Goal: Information Seeking & Learning: Find specific page/section

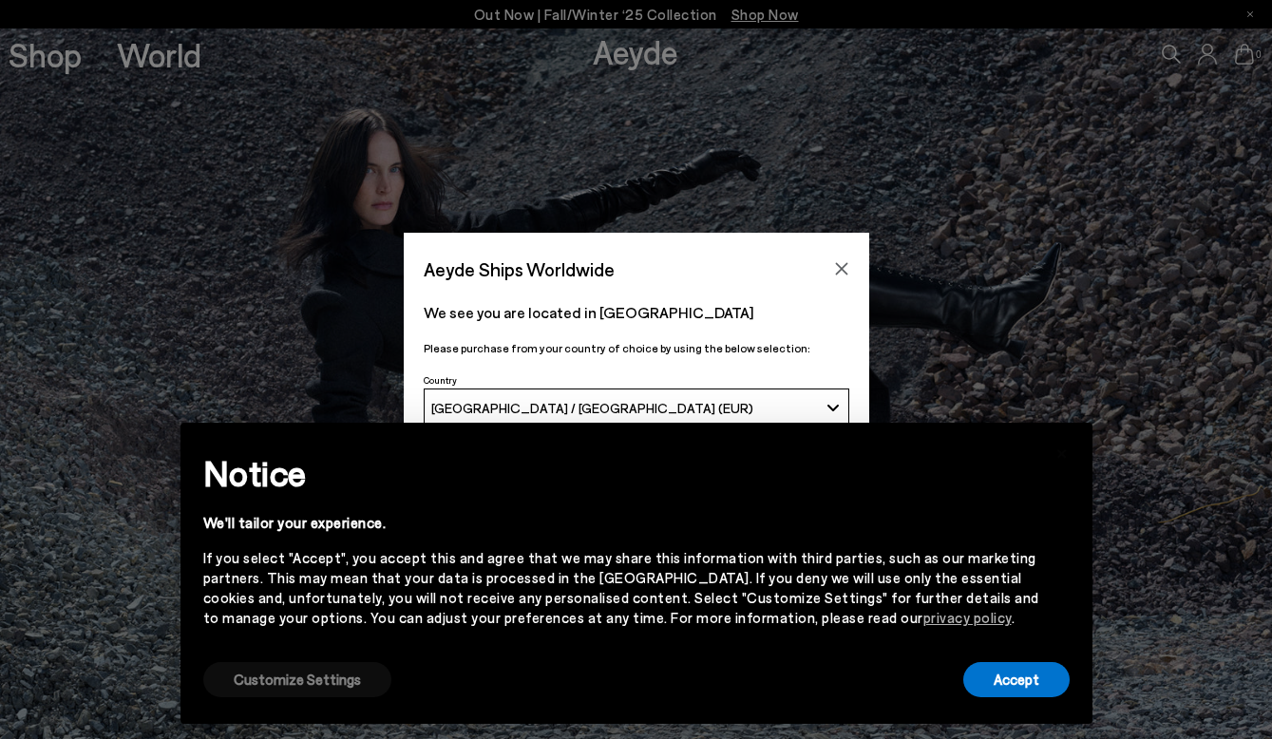
click at [311, 684] on button "Customize Settings" at bounding box center [297, 679] width 188 height 35
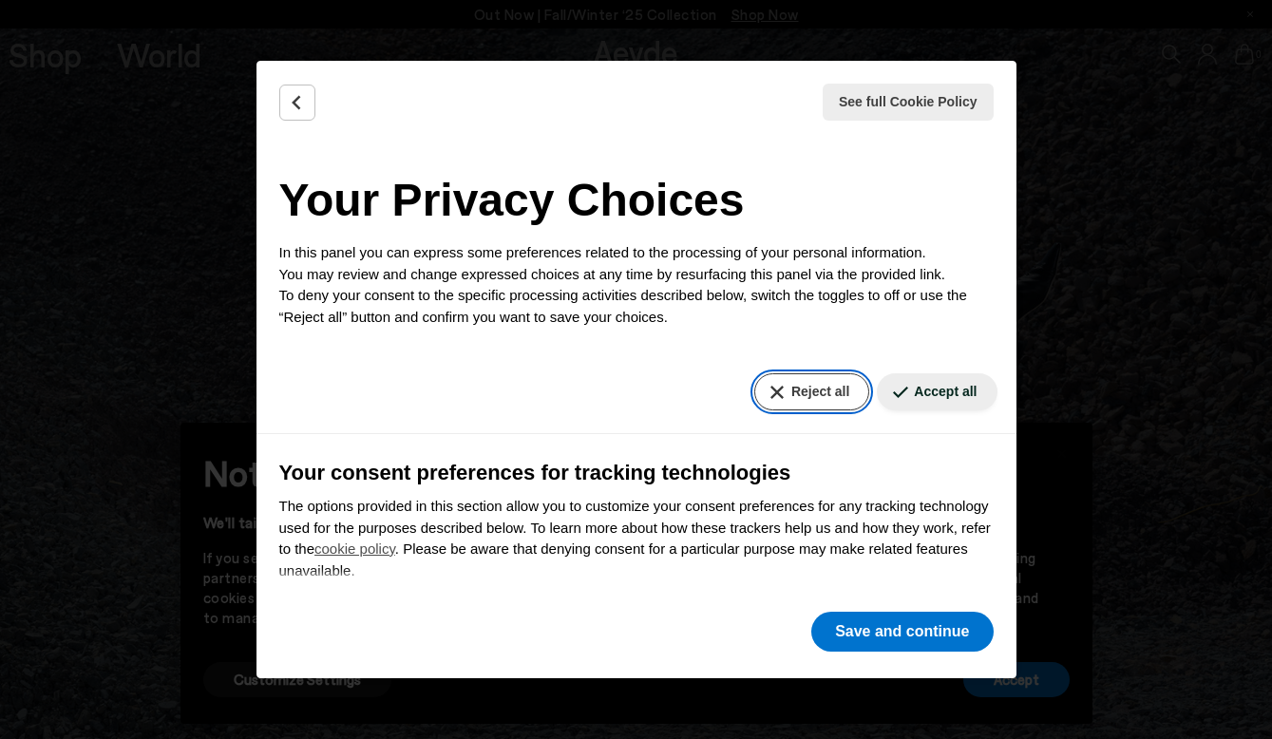
click at [803, 398] on button "Reject all" at bounding box center [811, 391] width 115 height 37
click at [681, 380] on div "Reject all Accept all" at bounding box center [637, 393] width 760 height 84
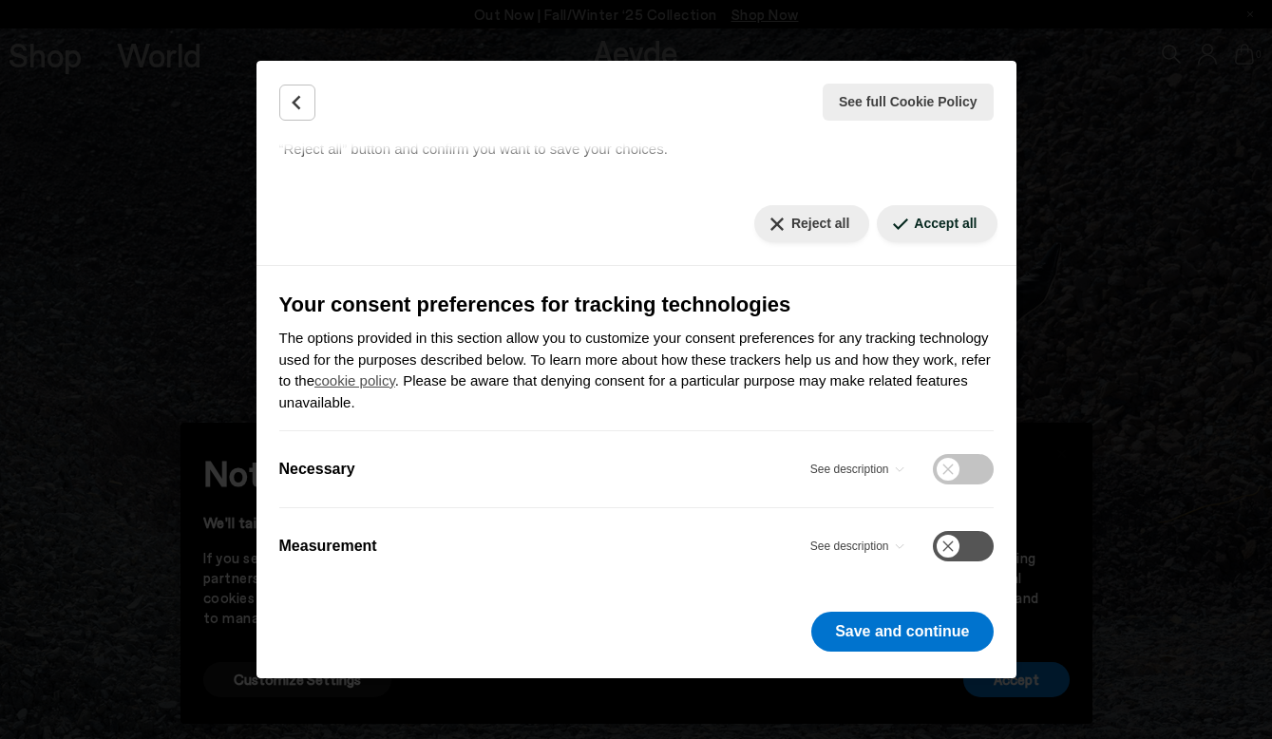
scroll to position [185, 0]
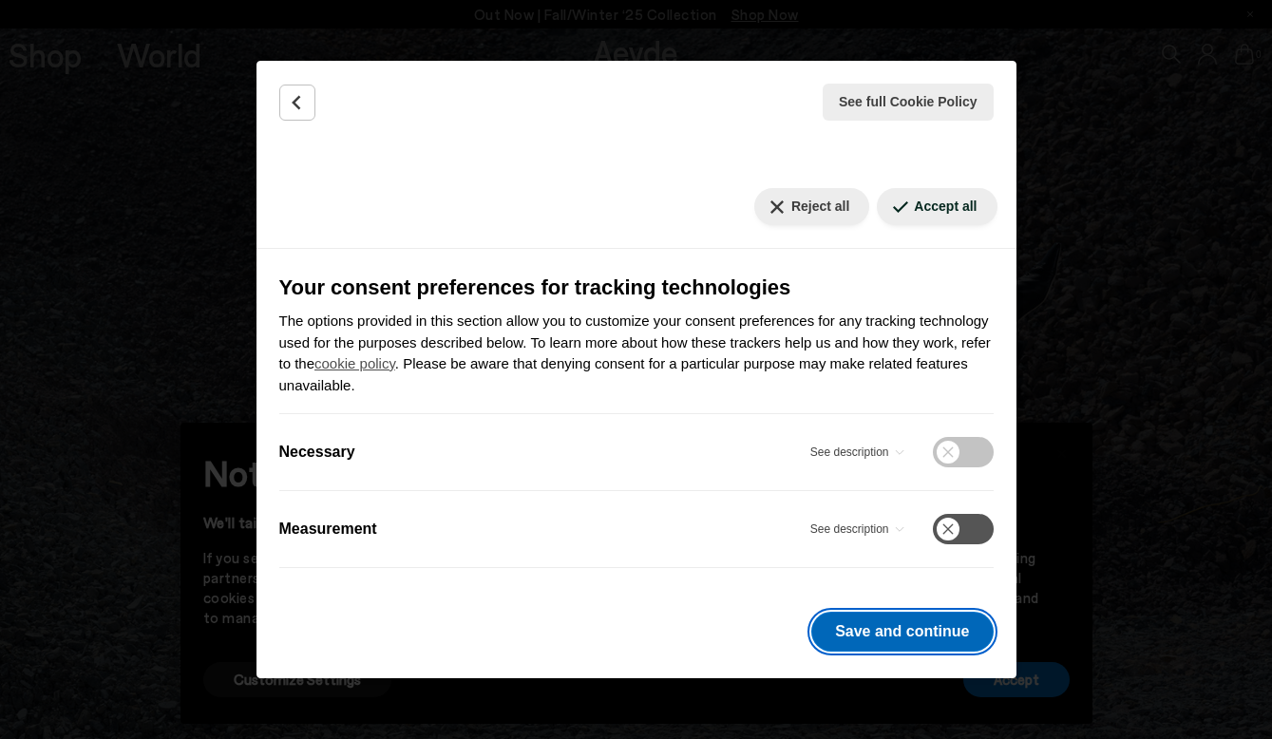
click at [875, 636] on button "Save and continue" at bounding box center [901, 632] width 181 height 40
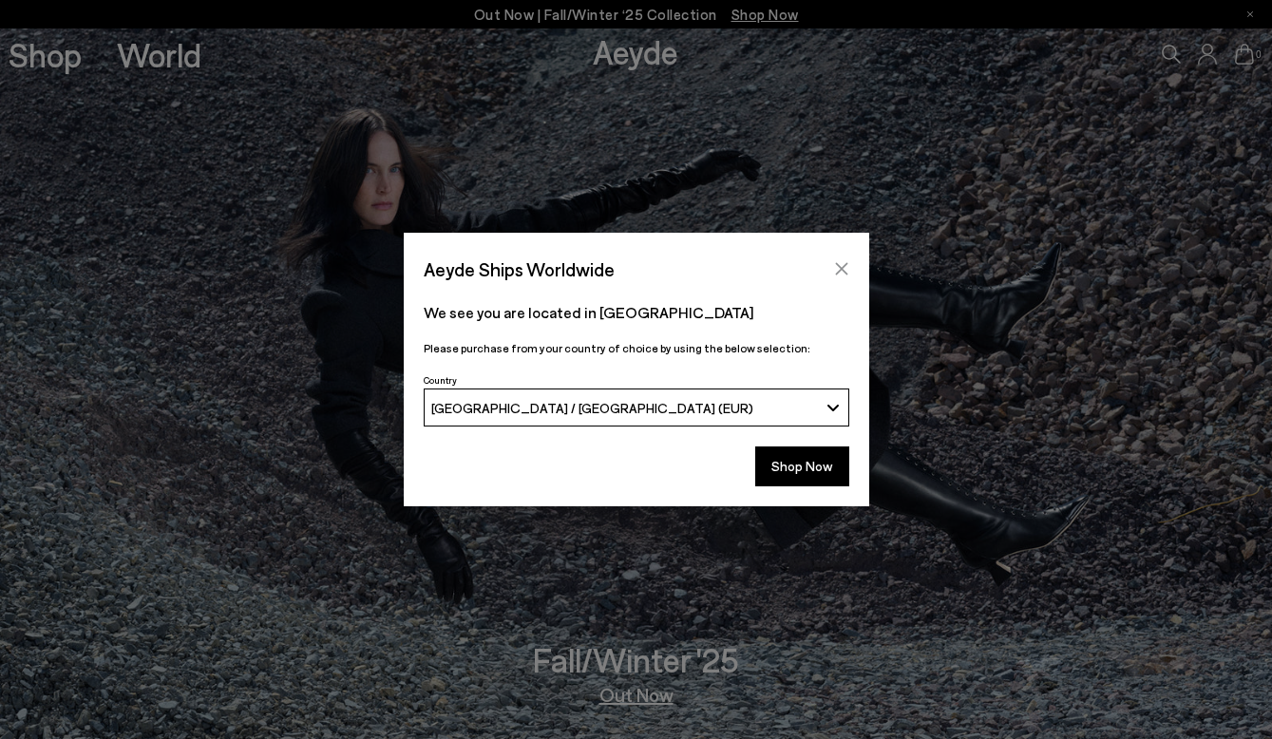
click at [838, 270] on icon "Close" at bounding box center [841, 268] width 15 height 15
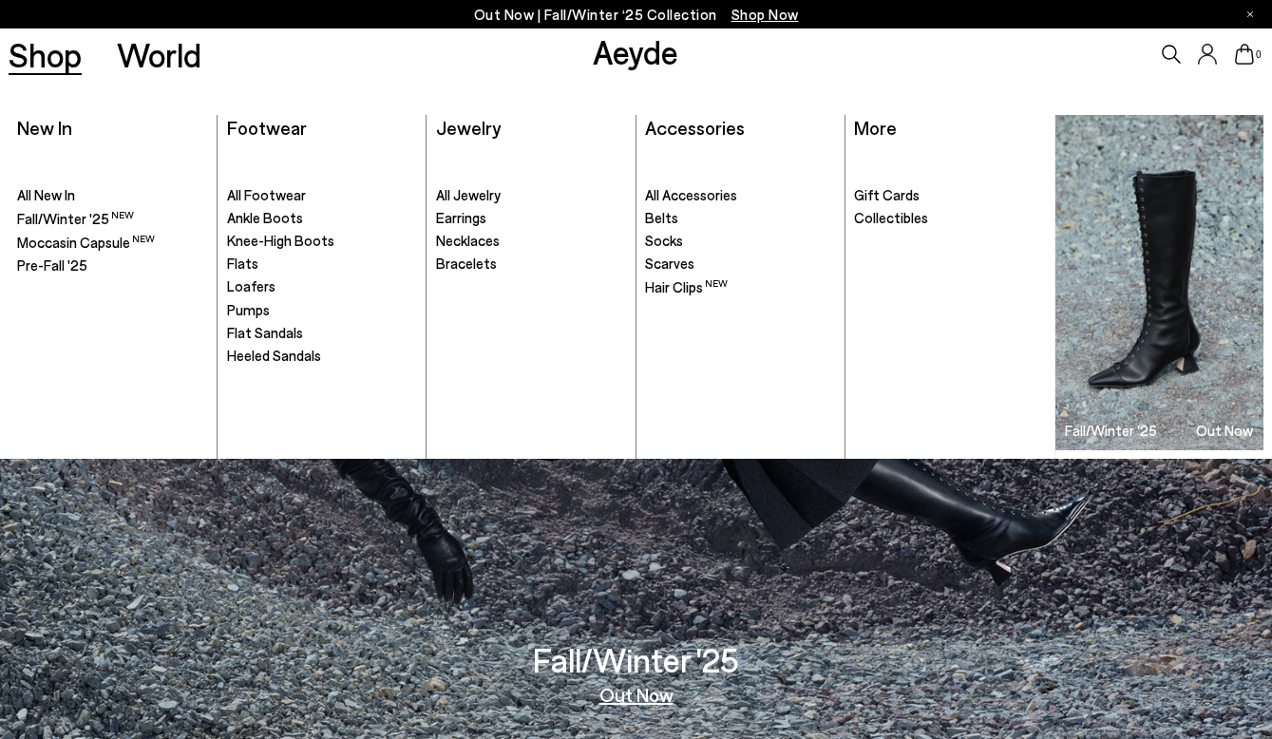
click at [64, 54] on link "Shop" at bounding box center [45, 54] width 73 height 33
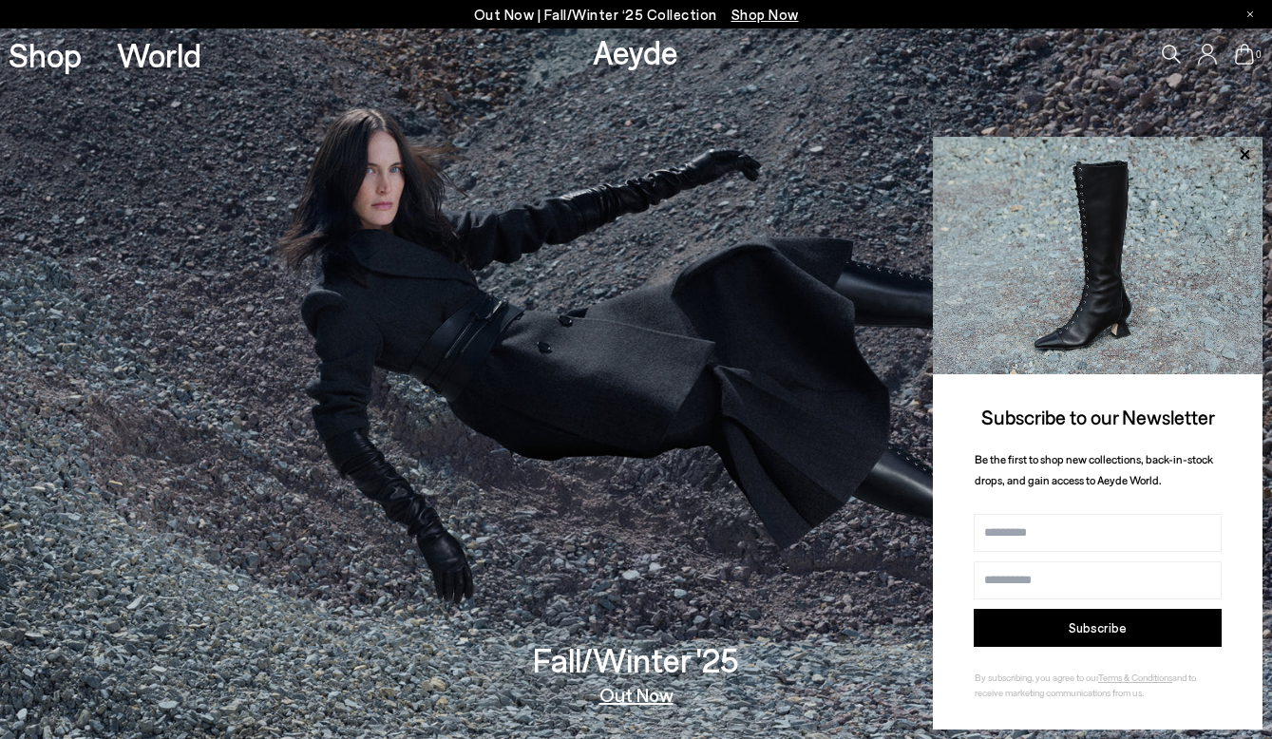
click at [1170, 60] on icon at bounding box center [1171, 54] width 19 height 19
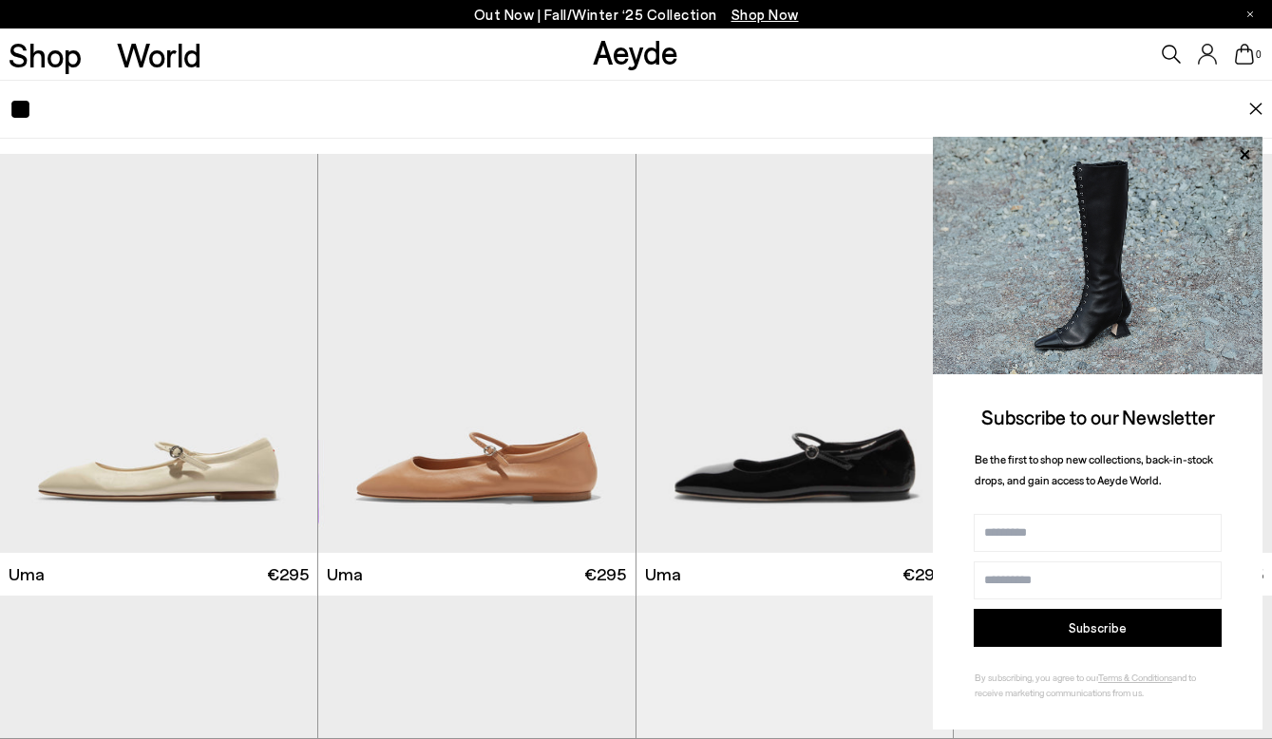
type input "*"
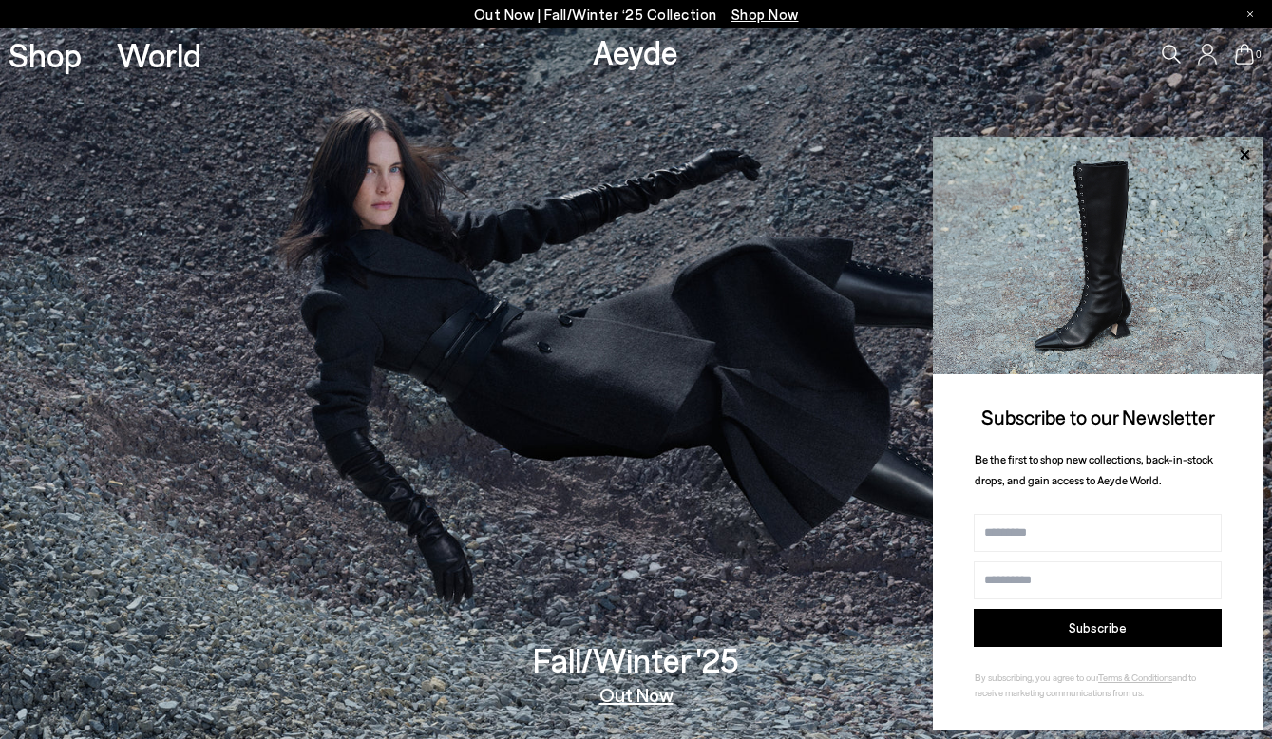
click at [1173, 58] on icon at bounding box center [1171, 54] width 19 height 19
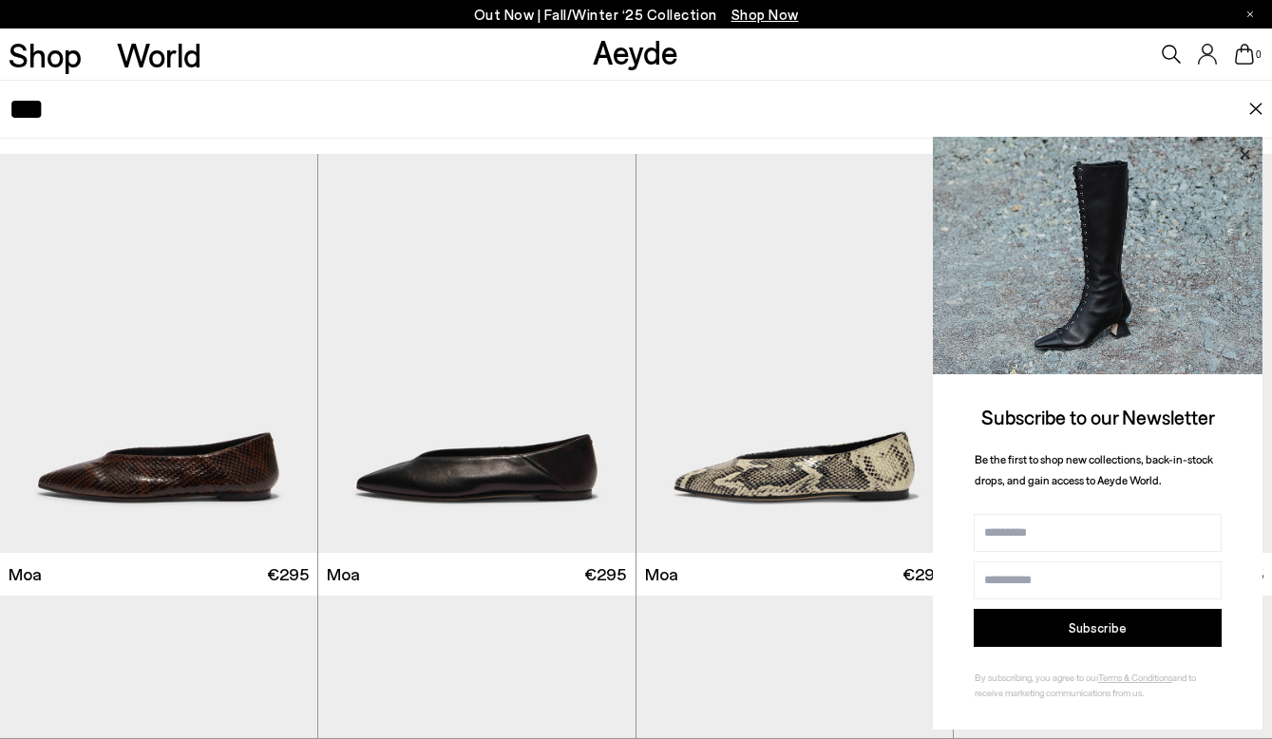
click at [1248, 151] on icon at bounding box center [1245, 154] width 10 height 10
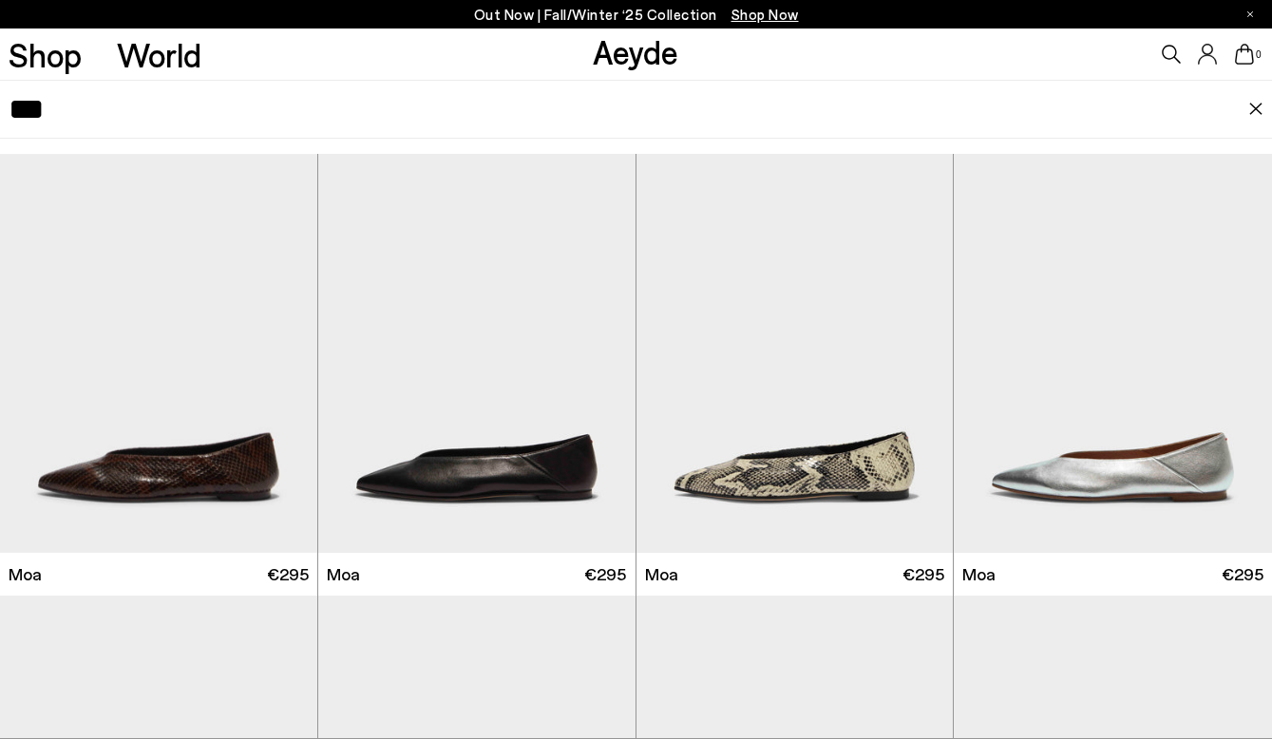
click at [215, 111] on input "***" at bounding box center [629, 109] width 1240 height 57
type input "*"
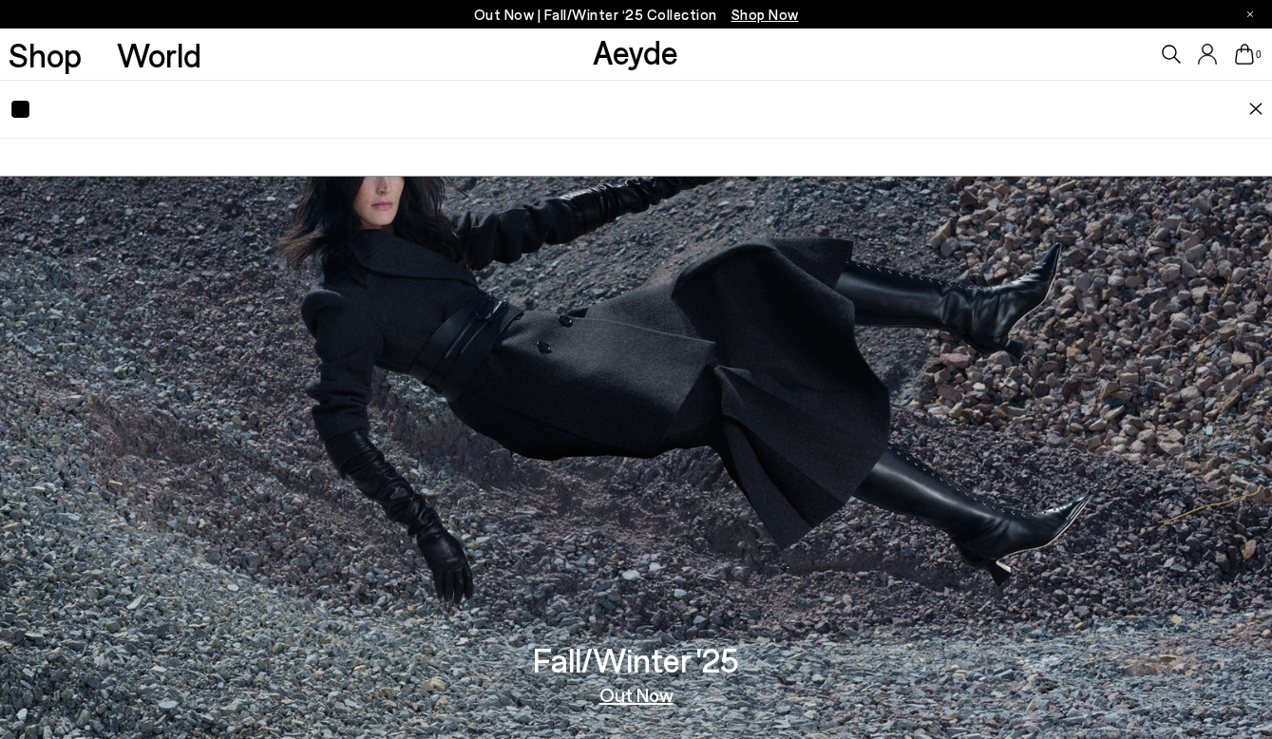
type input "*"
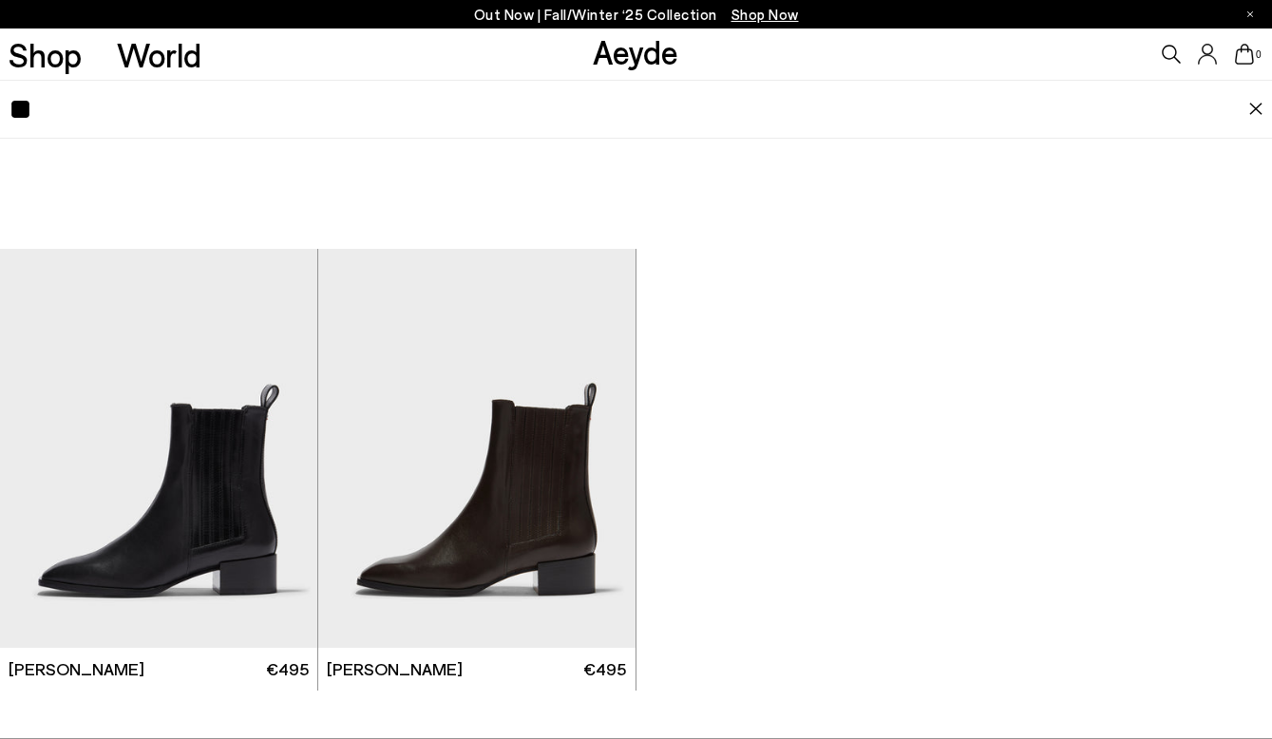
type input "*"
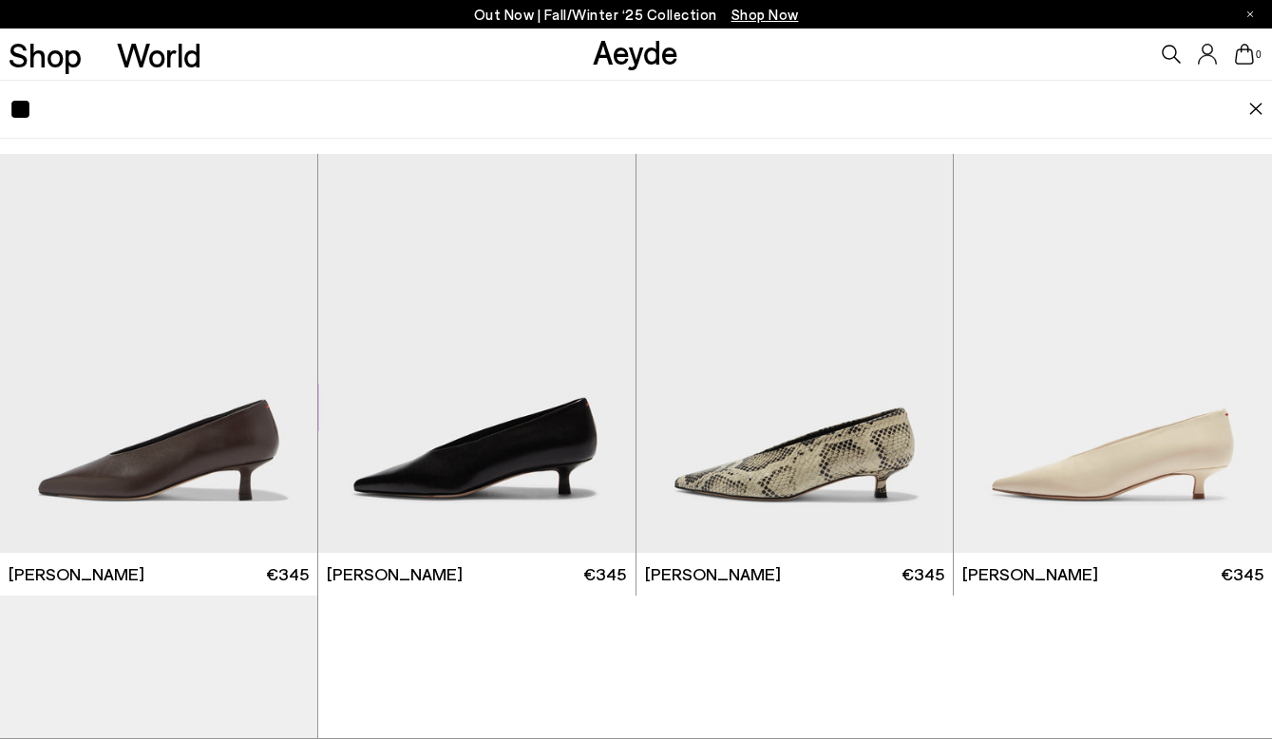
type input "*"
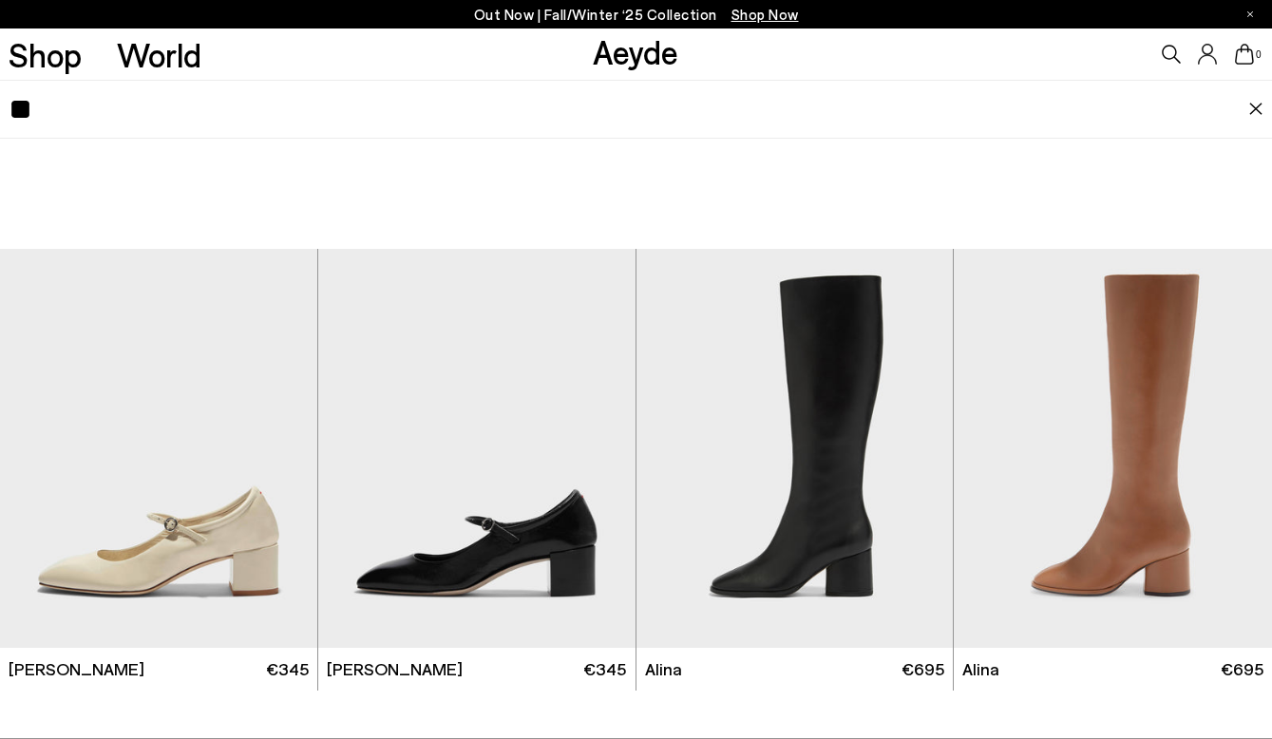
type input "*"
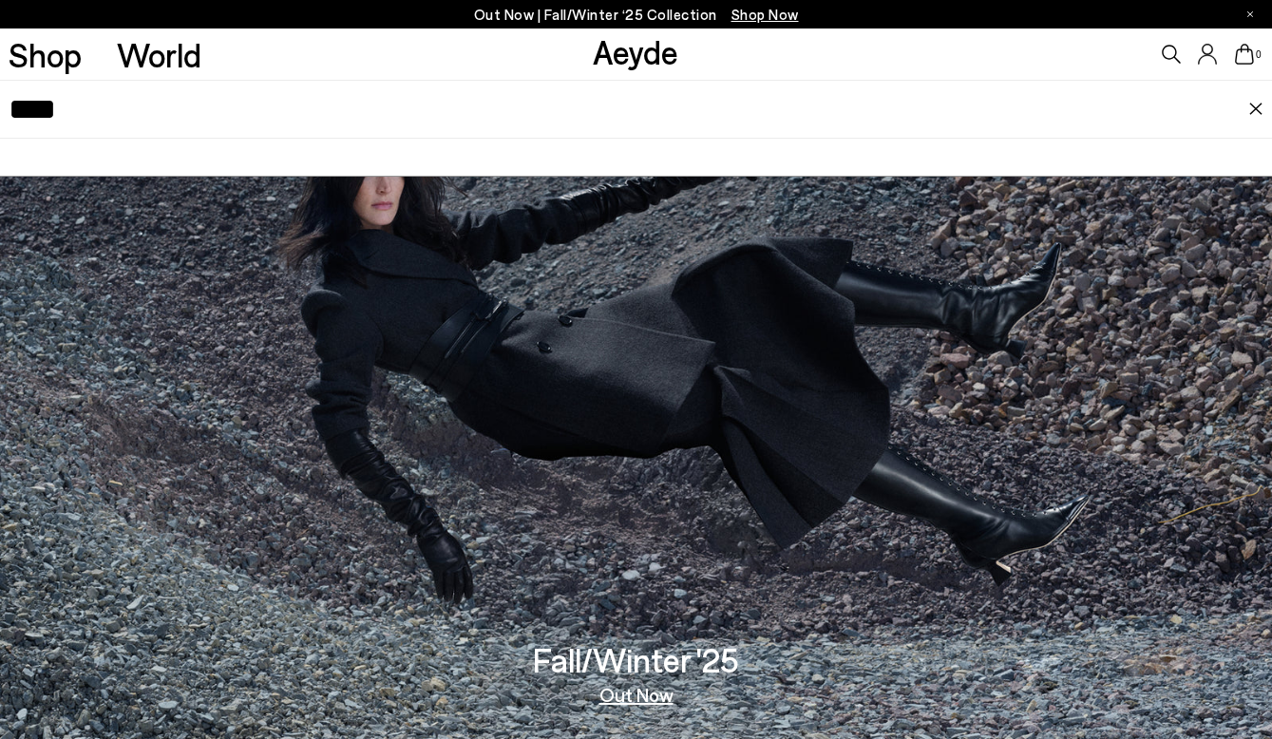
click at [219, 110] on input "****" at bounding box center [629, 109] width 1240 height 57
type input "*"
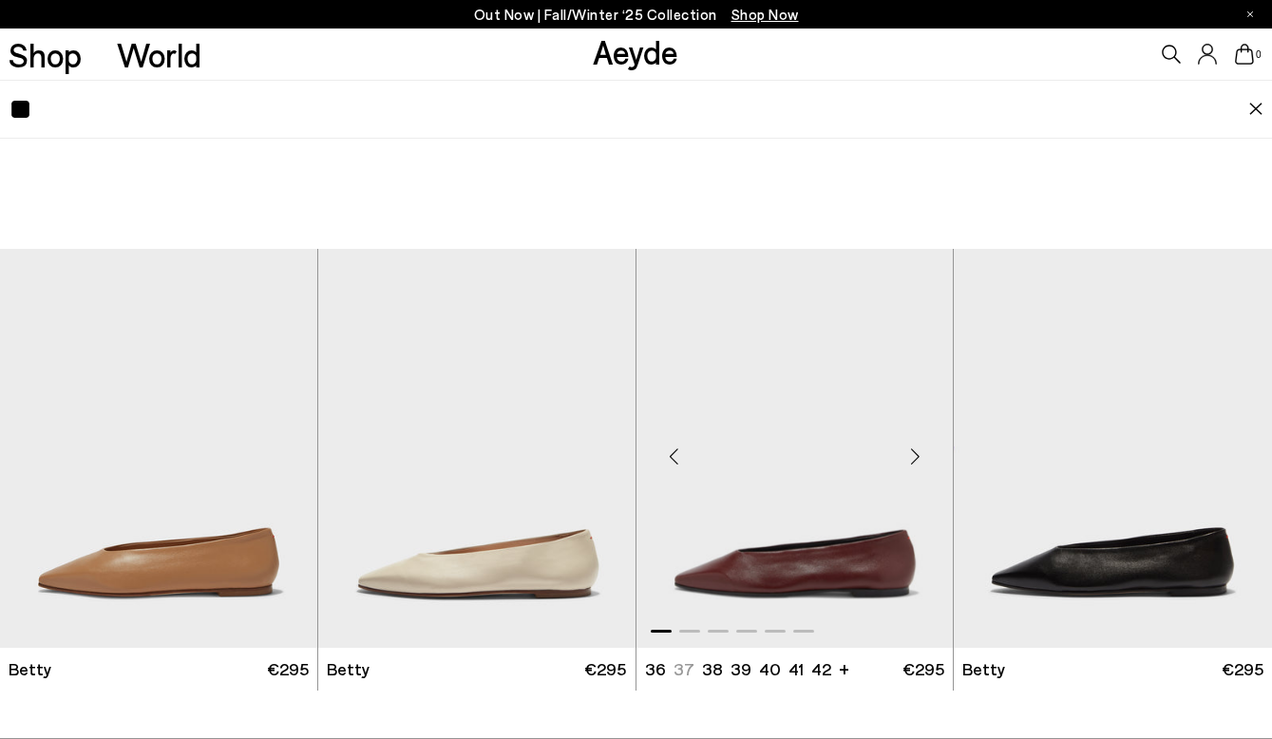
type input "*"
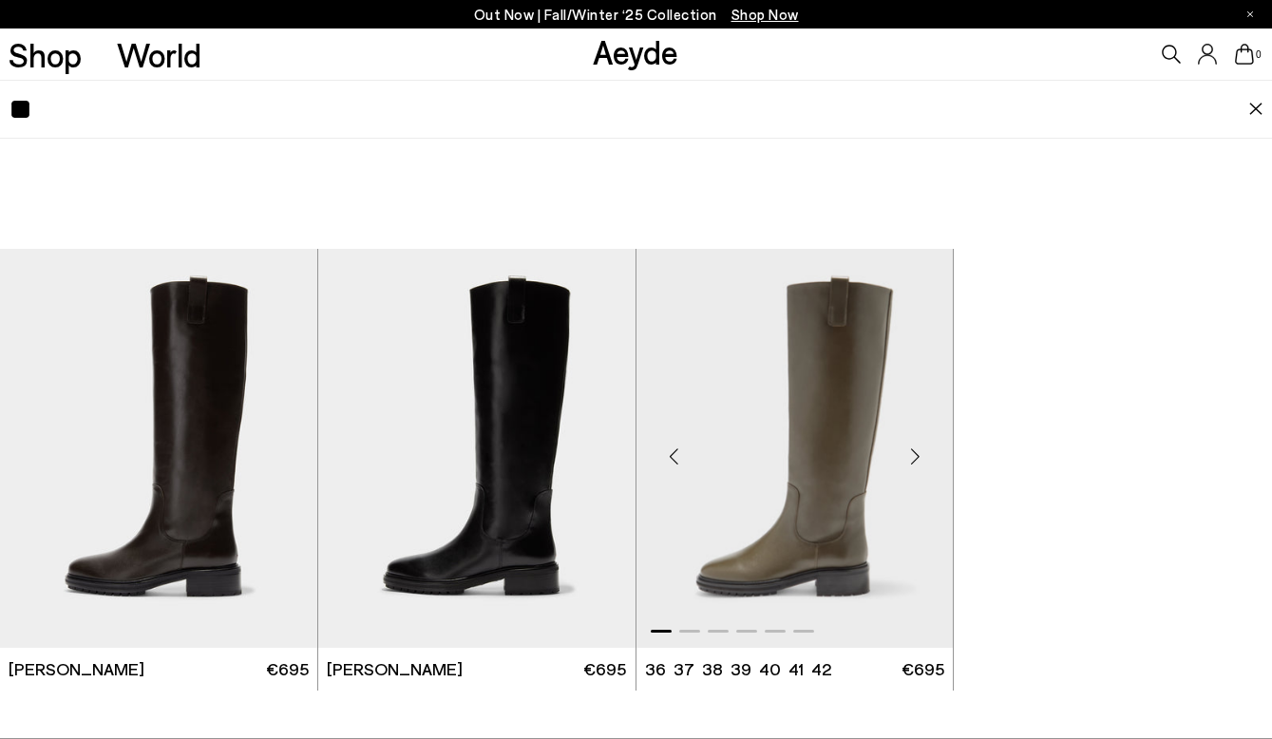
type input "*"
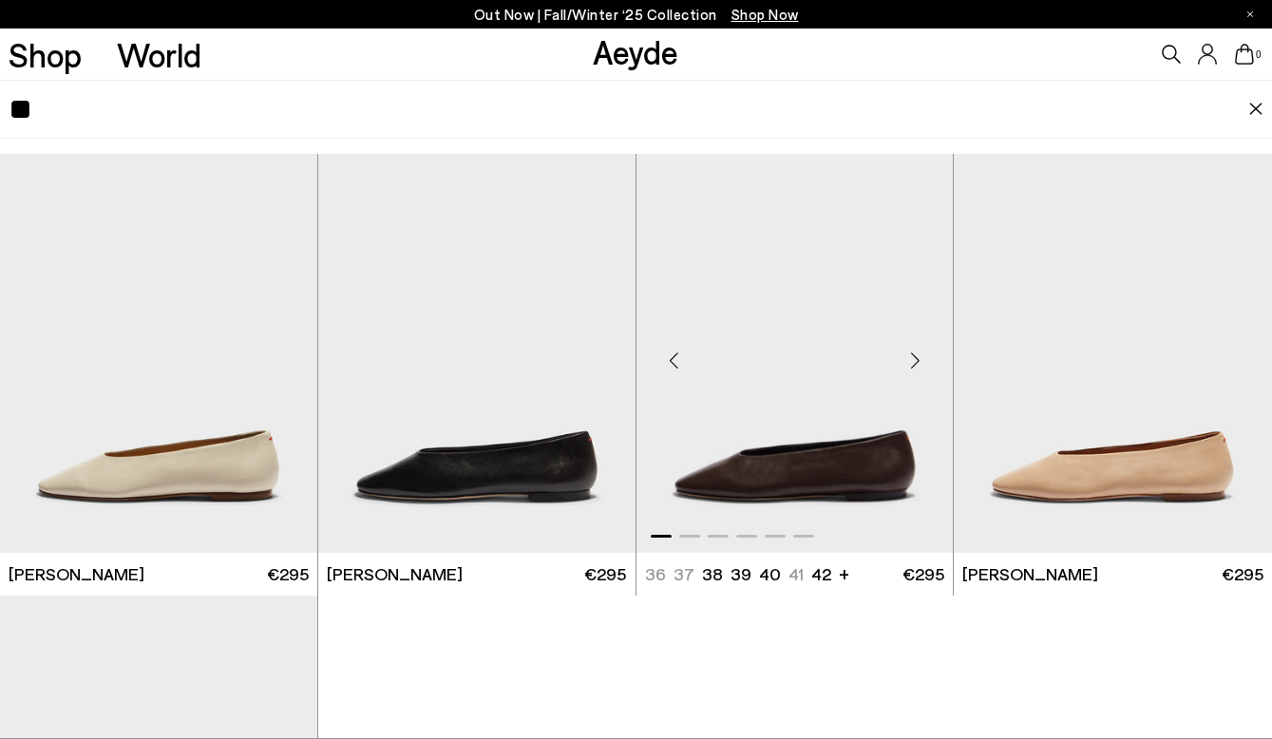
type input "*"
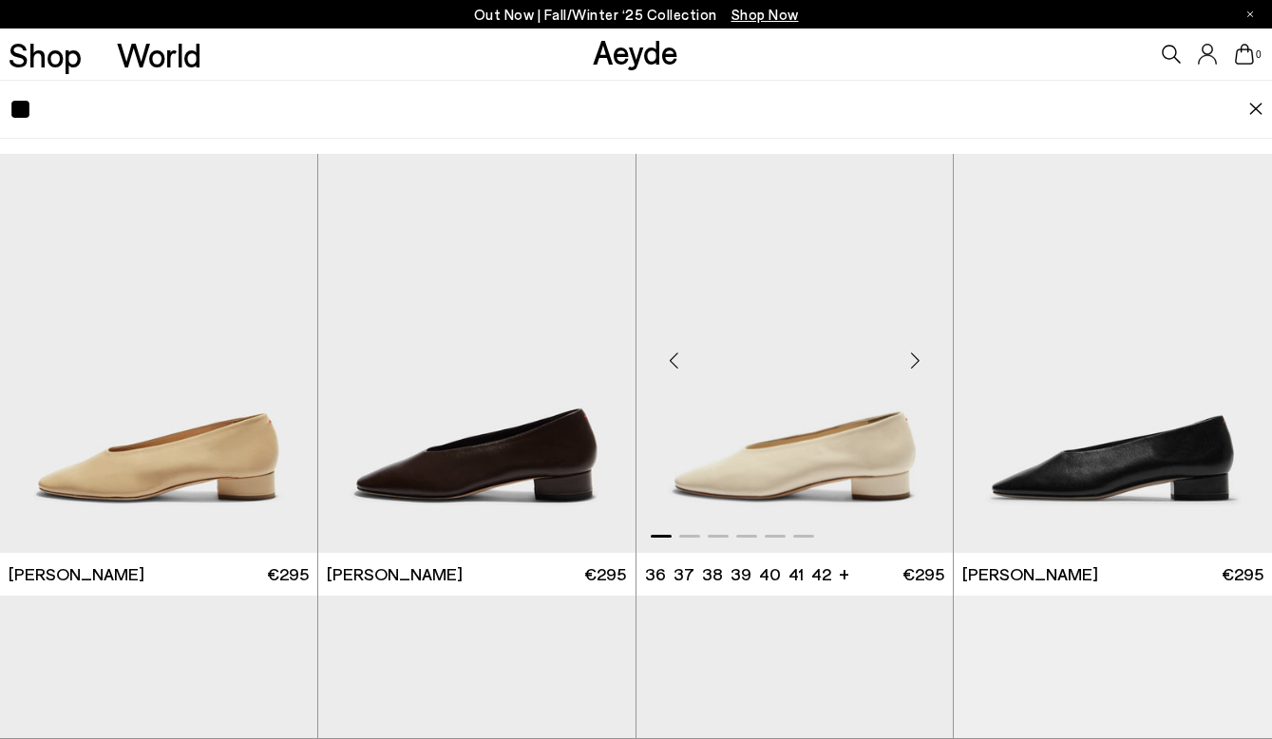
type input "*"
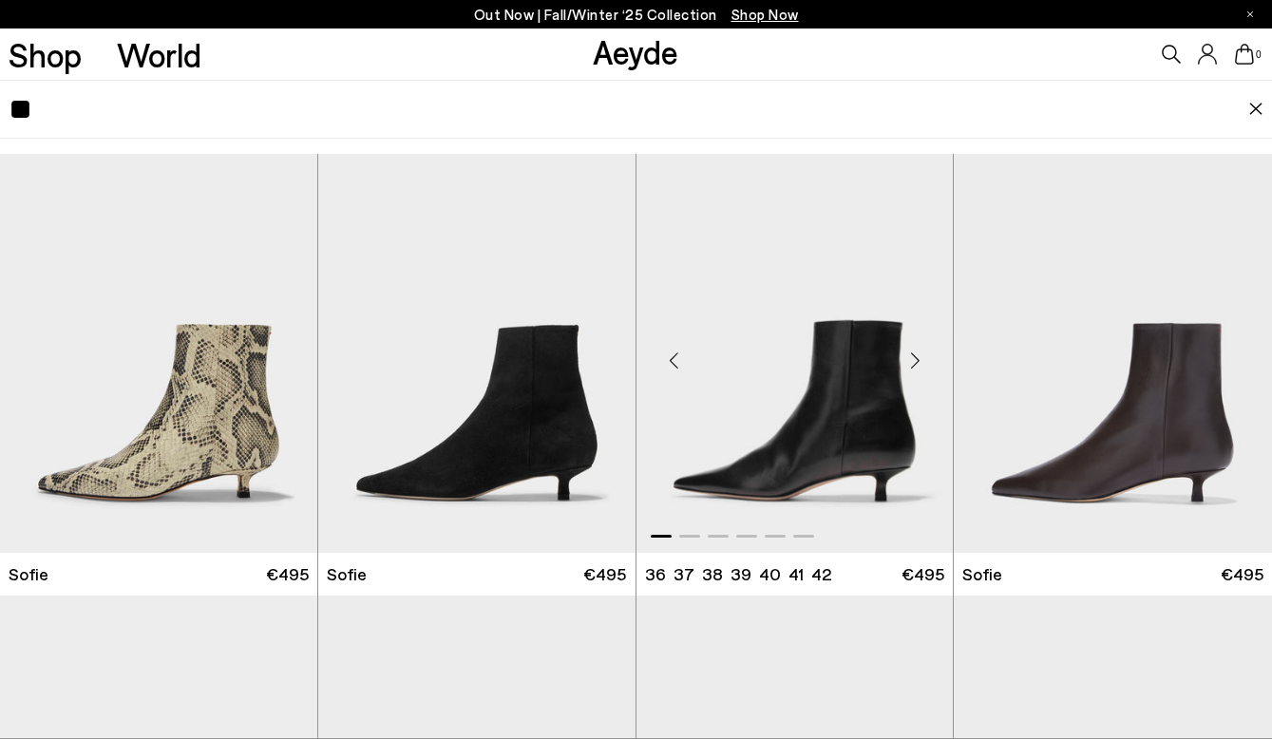
type input "*"
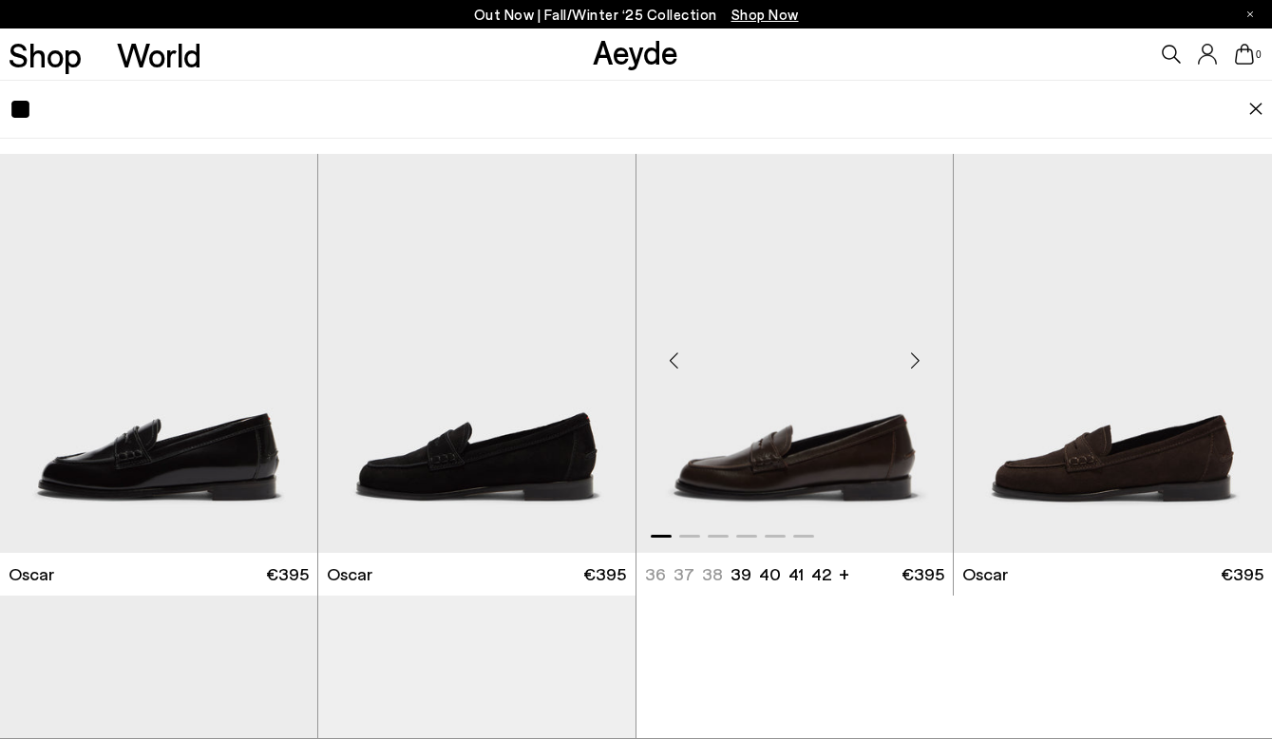
type input "*"
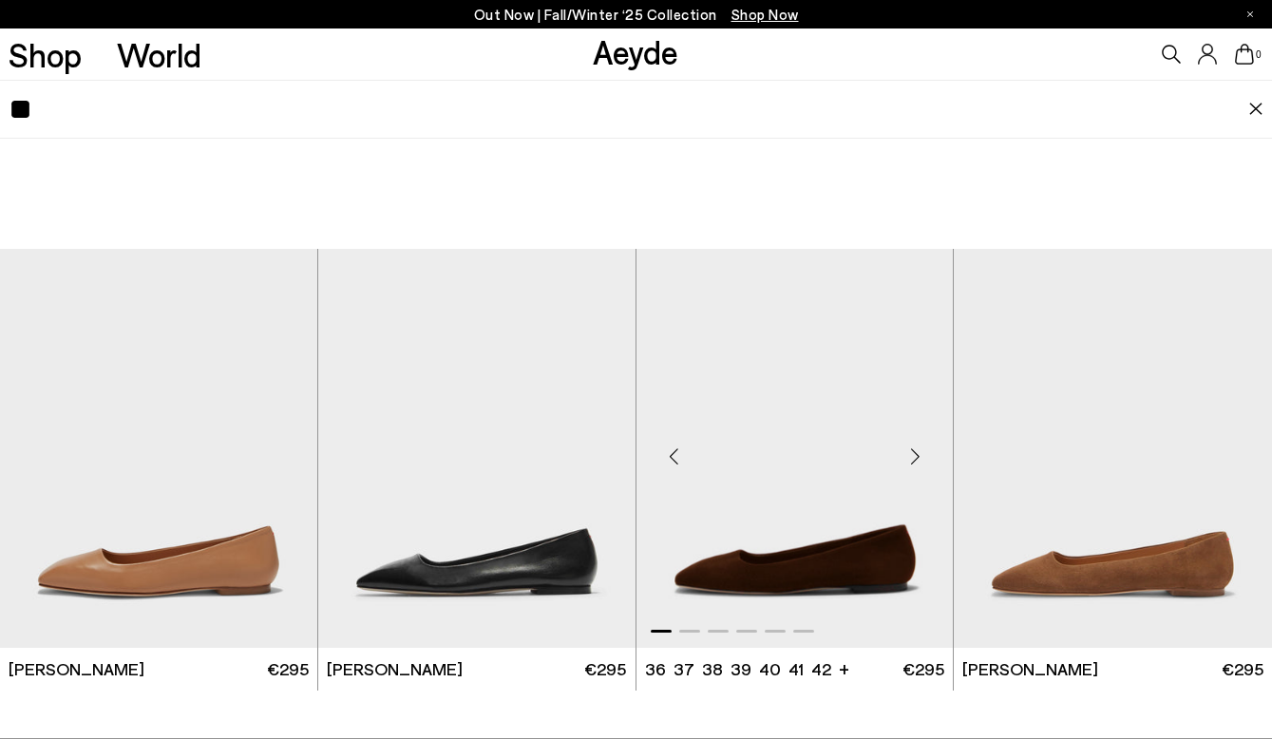
type input "*"
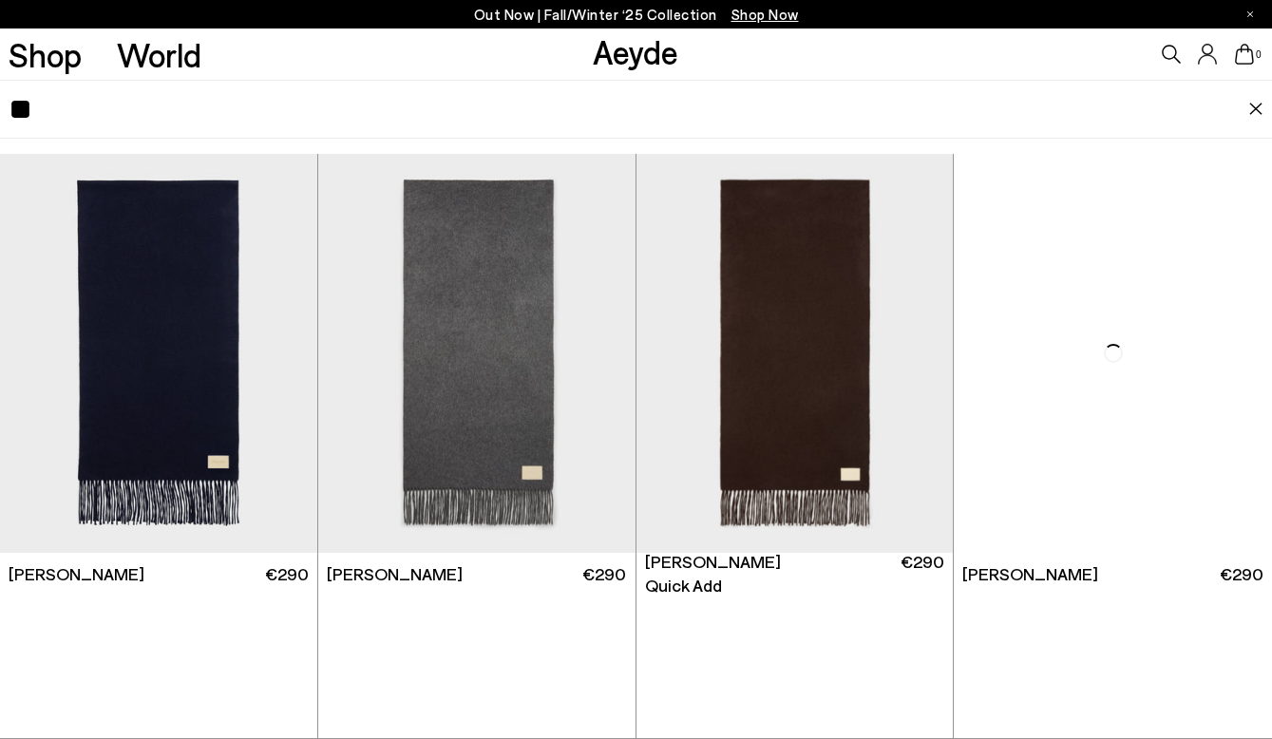
type input "*"
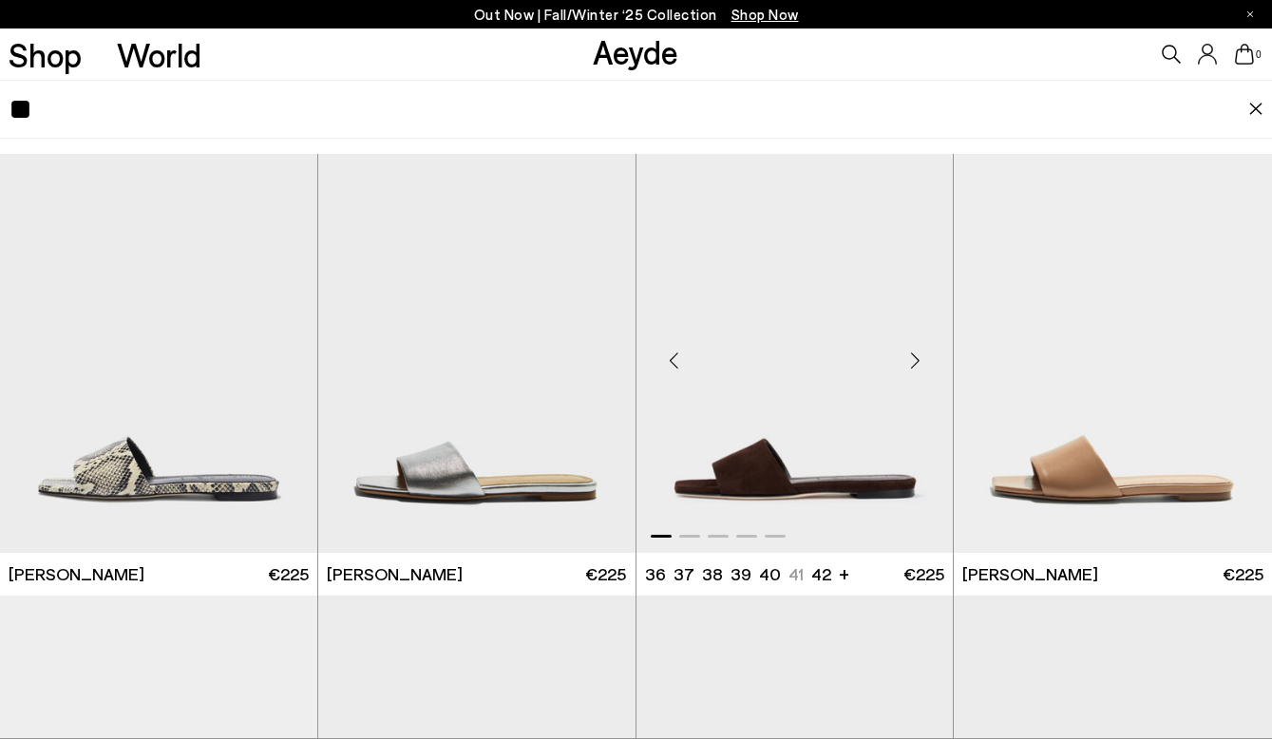
type input "*"
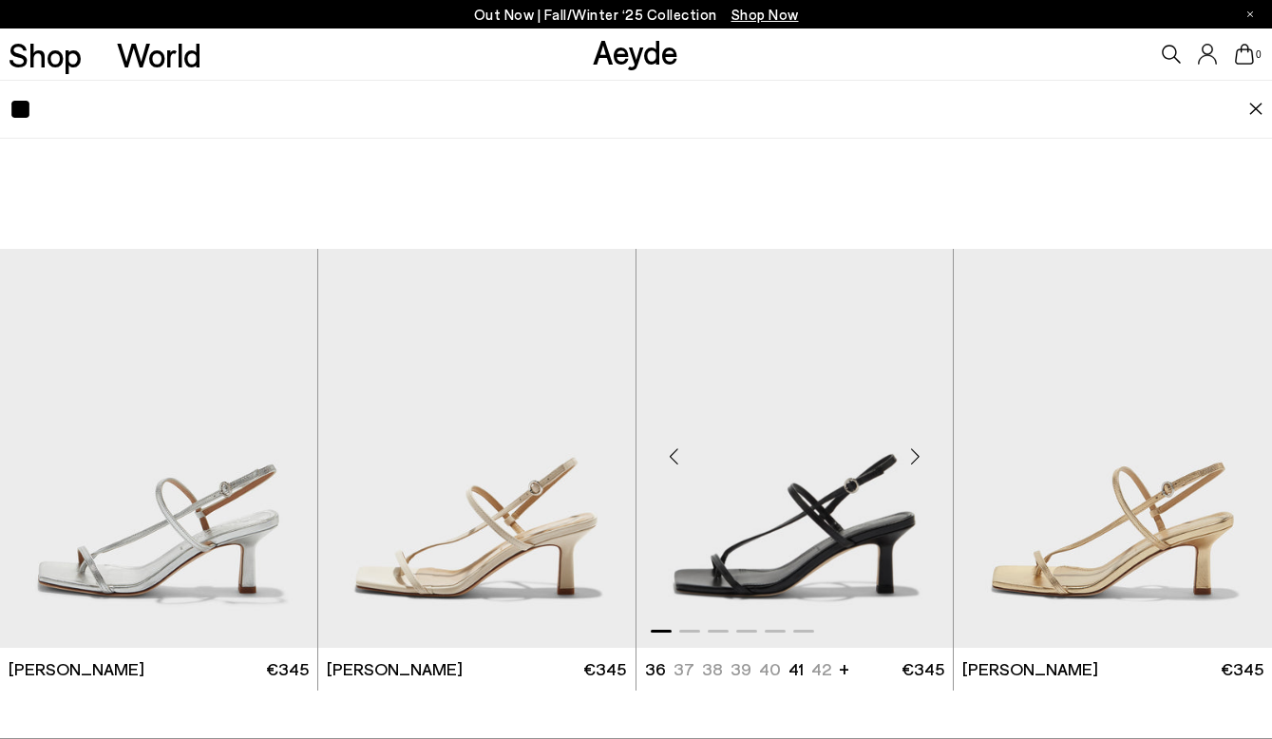
type input "*"
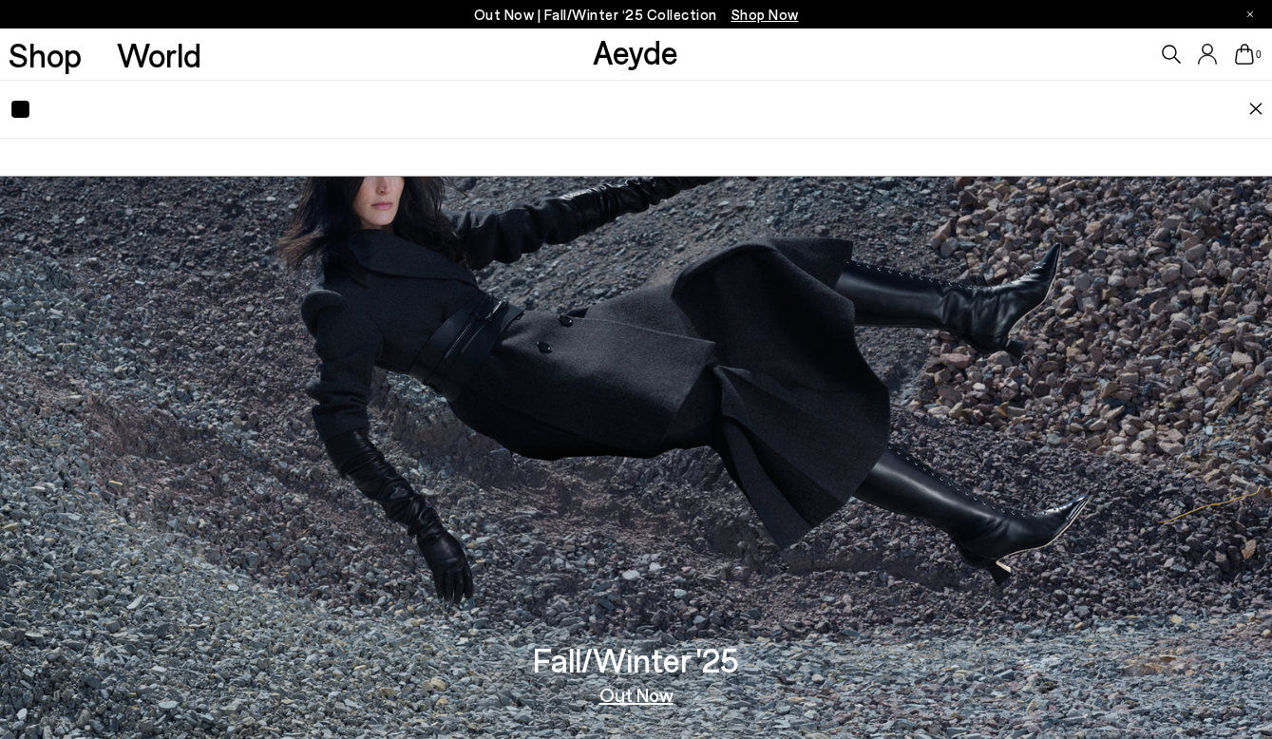
type input "*"
type input "****"
